Goal: Communication & Community: Ask a question

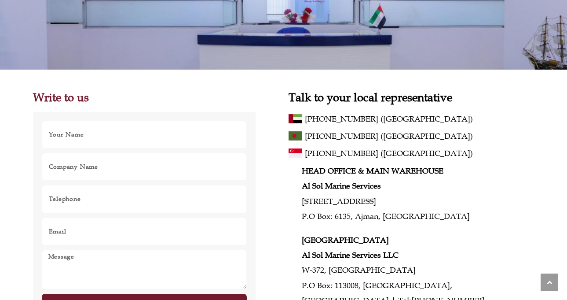
scroll to position [115, 0]
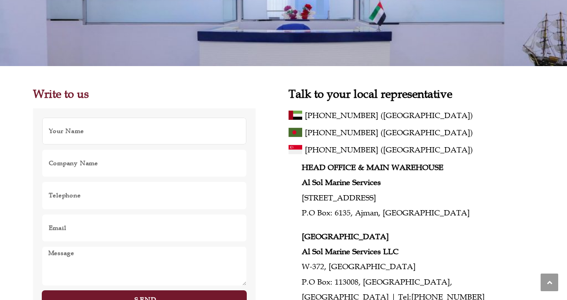
click at [188, 136] on input "Name" at bounding box center [145, 131] width 206 height 28
type input "[PERSON_NAME]"
type input "VALGES"
type input "+34654455940"
type input "INT@VALGES.COM"
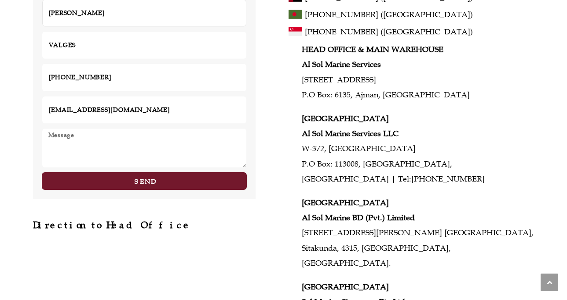
scroll to position [235, 0]
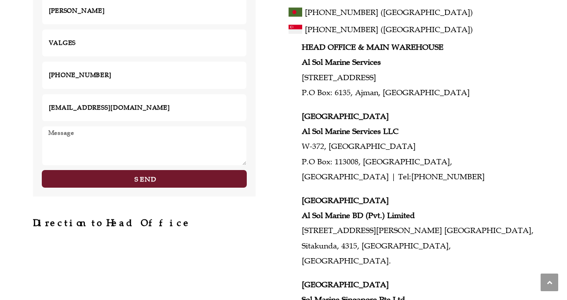
click at [162, 135] on textarea "Message" at bounding box center [145, 146] width 206 height 40
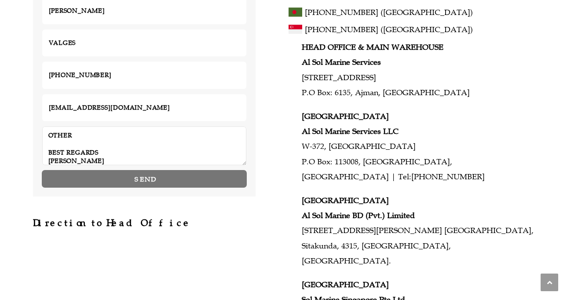
type textarea "VALGES WWW.VALGES.COM SPANISH BUSINESS GROUP PARTNERSHIP EUROPEAN HOLDING WE AR…"
click at [146, 176] on span "Send" at bounding box center [145, 179] width 21 height 7
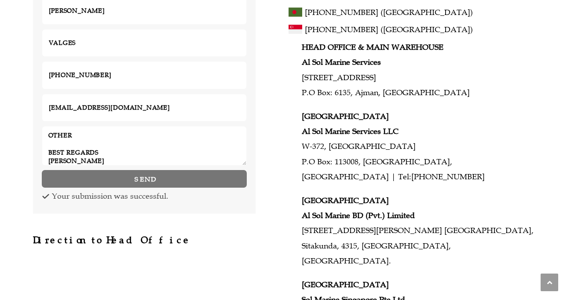
scroll to position [0, 0]
